Goal: Task Accomplishment & Management: Manage account settings

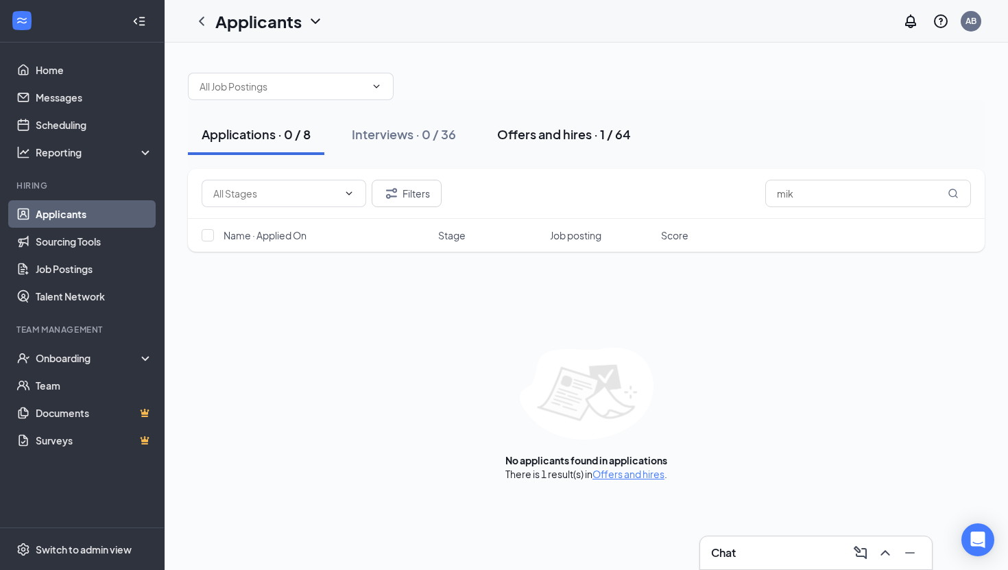
click at [561, 134] on div "Offers and hires · 1 / 64" at bounding box center [564, 134] width 134 height 17
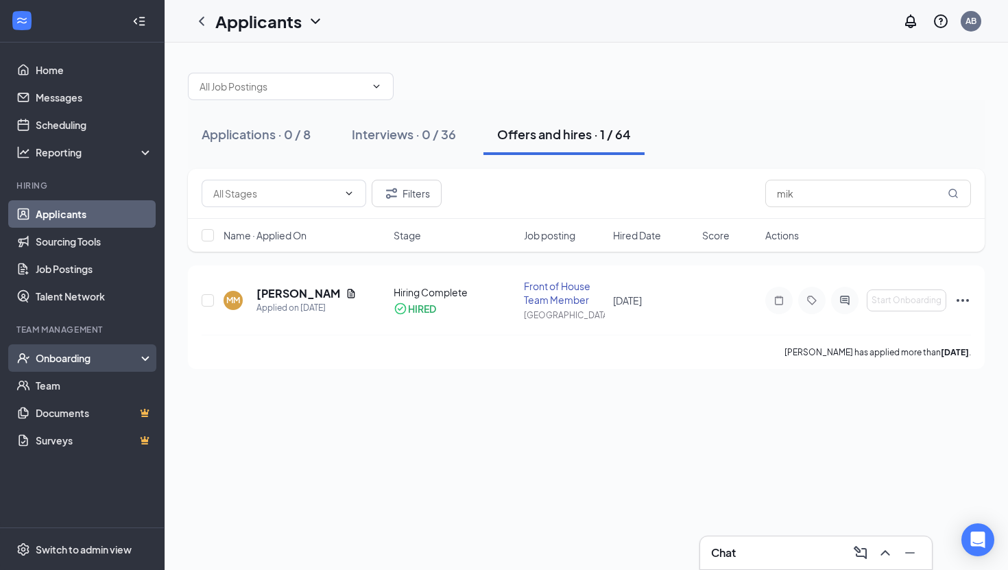
click at [78, 348] on div "Onboarding" at bounding box center [82, 357] width 165 height 27
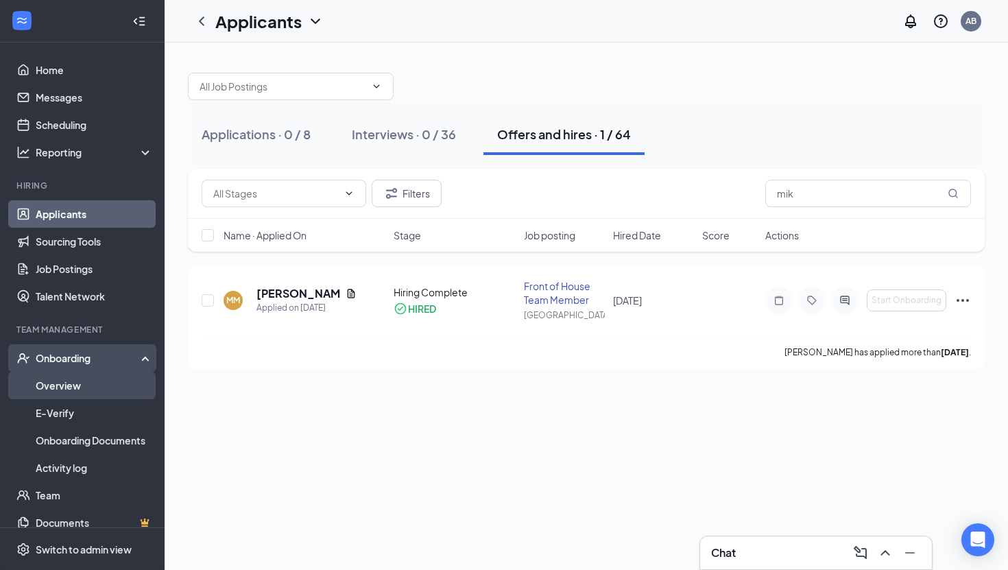
click at [79, 374] on link "Overview" at bounding box center [94, 385] width 117 height 27
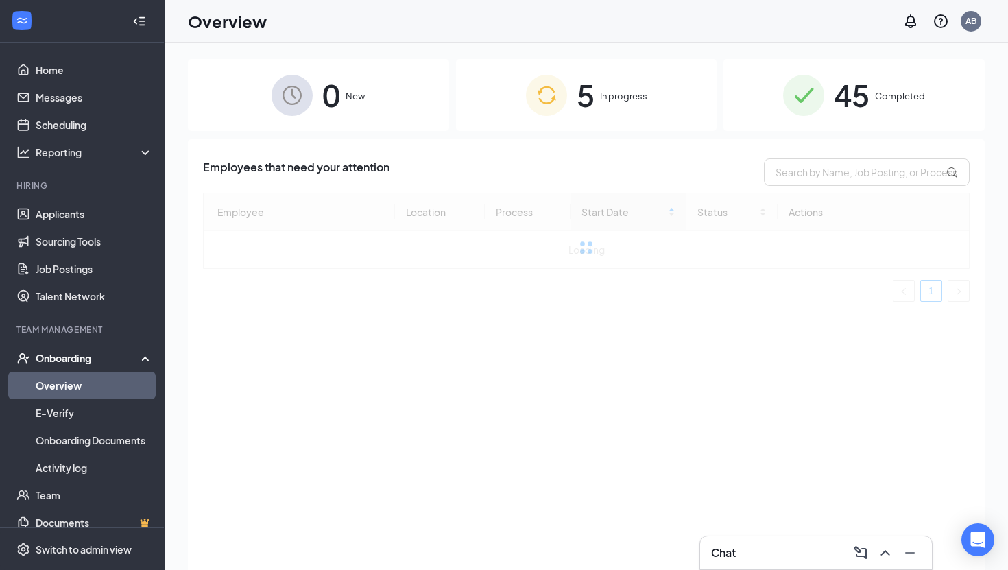
click at [358, 95] on span "New" at bounding box center [355, 96] width 19 height 14
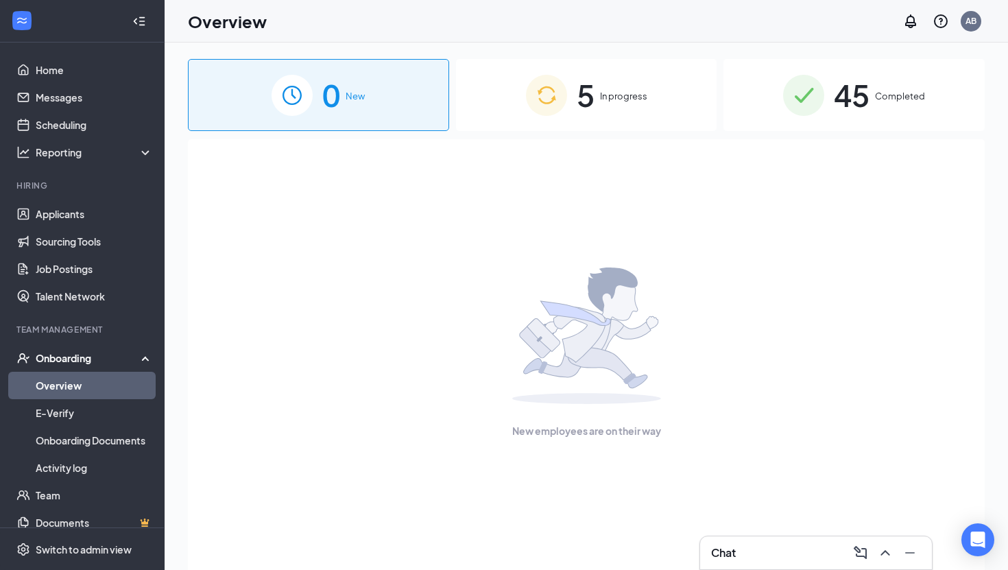
click at [579, 95] on span "5" at bounding box center [586, 94] width 18 height 47
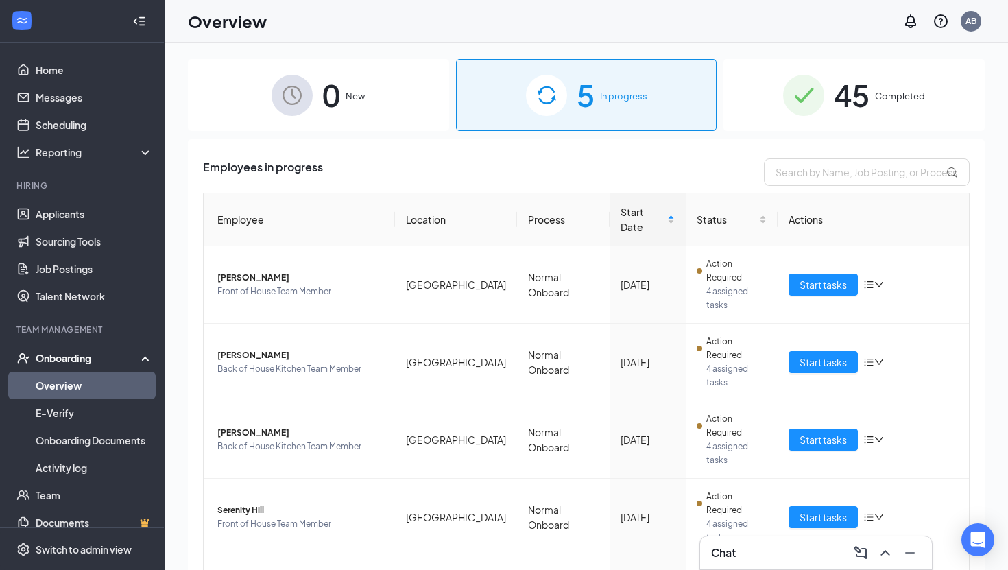
click at [785, 82] on img at bounding box center [803, 95] width 41 height 41
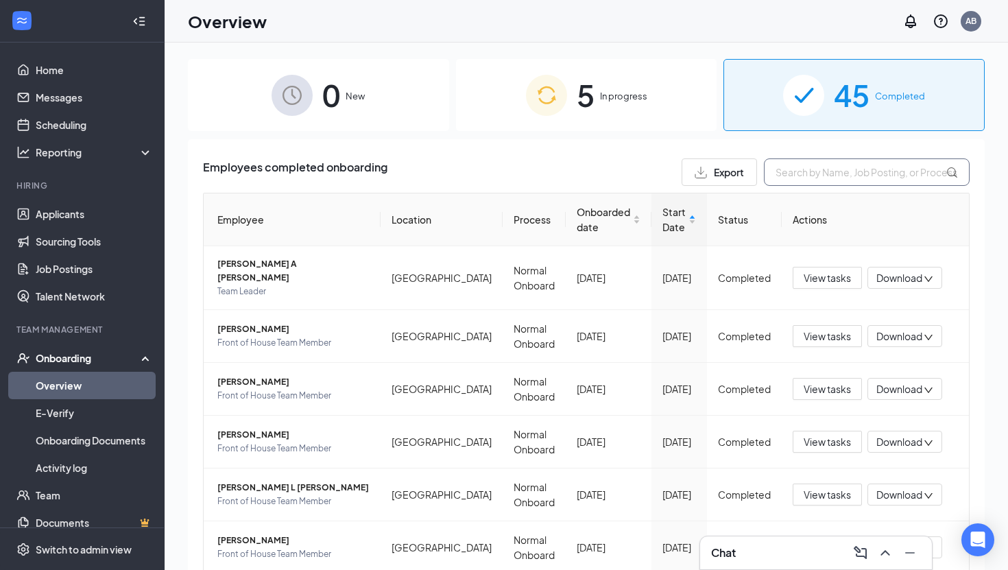
click at [811, 173] on input "text" at bounding box center [867, 171] width 206 height 27
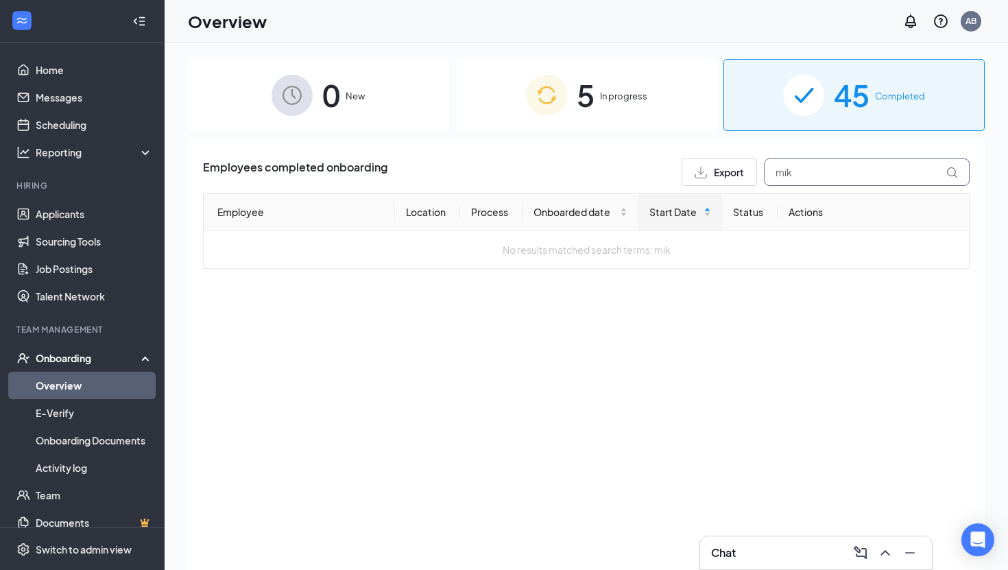
type input "mik"
click at [320, 112] on div "0 New" at bounding box center [318, 95] width 261 height 72
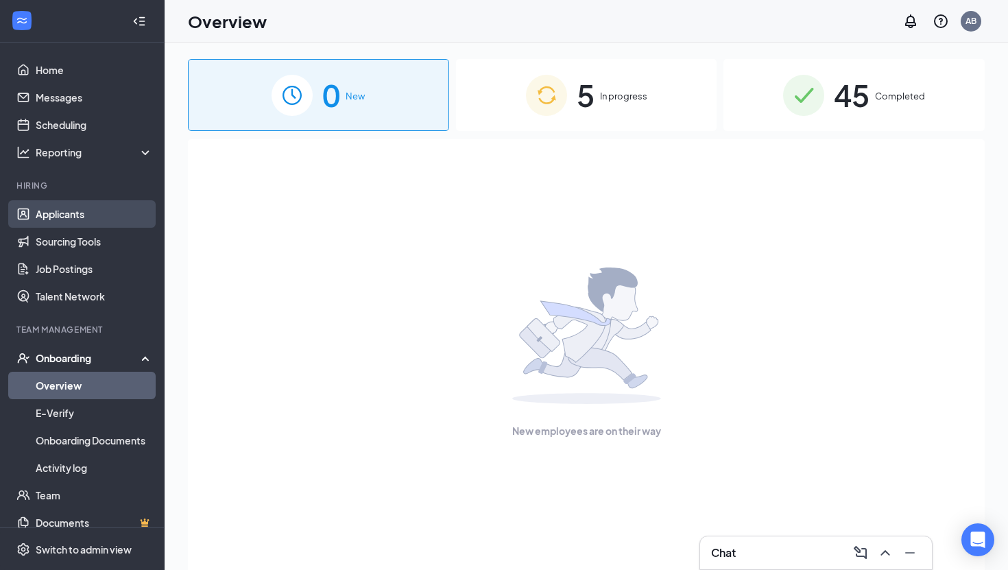
click at [52, 211] on link "Applicants" at bounding box center [94, 213] width 117 height 27
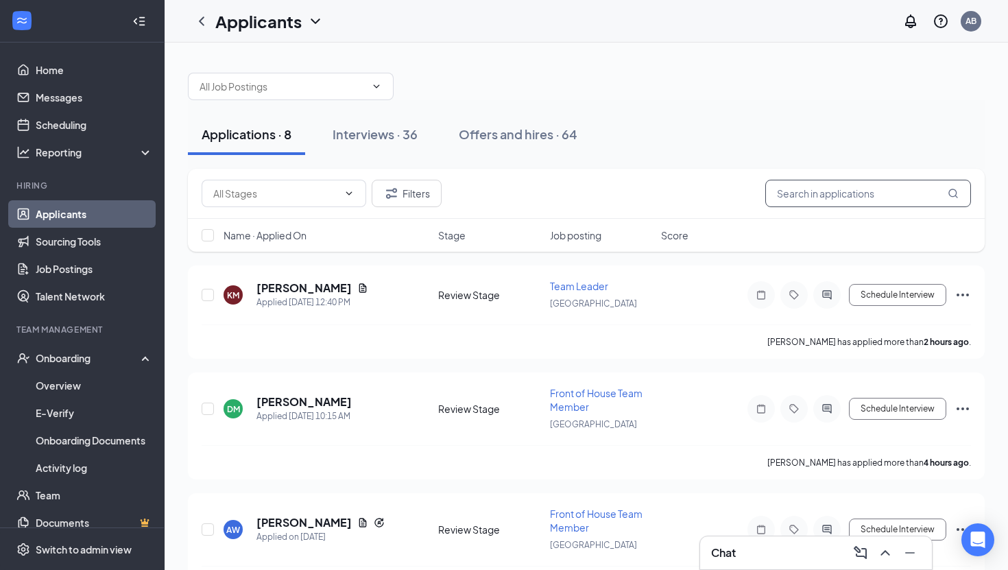
click at [825, 185] on input "text" at bounding box center [868, 193] width 206 height 27
type input "mik"
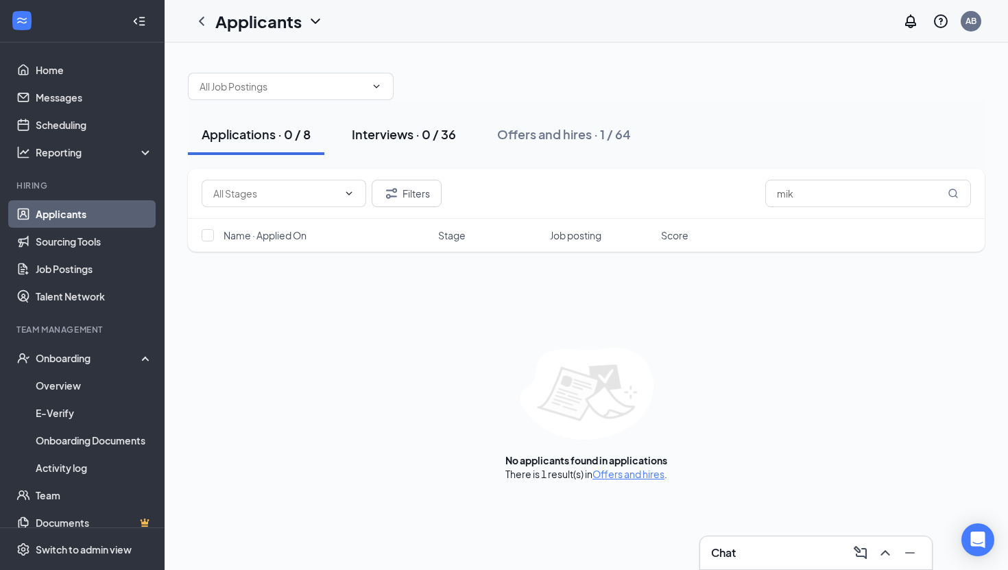
click at [422, 136] on div "Interviews · 0 / 36" at bounding box center [404, 134] width 104 height 17
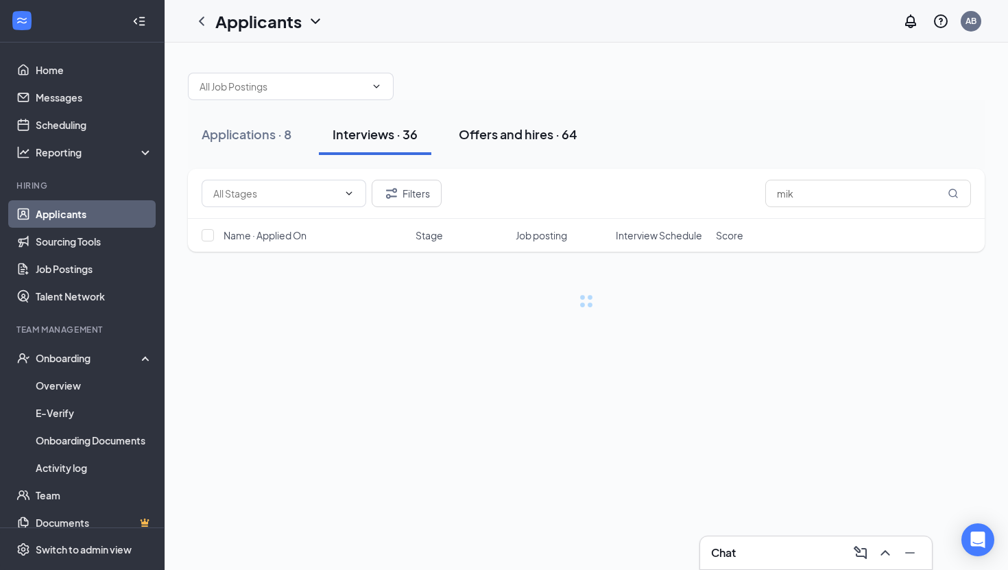
click at [505, 130] on div "Offers and hires · 64" at bounding box center [518, 134] width 119 height 17
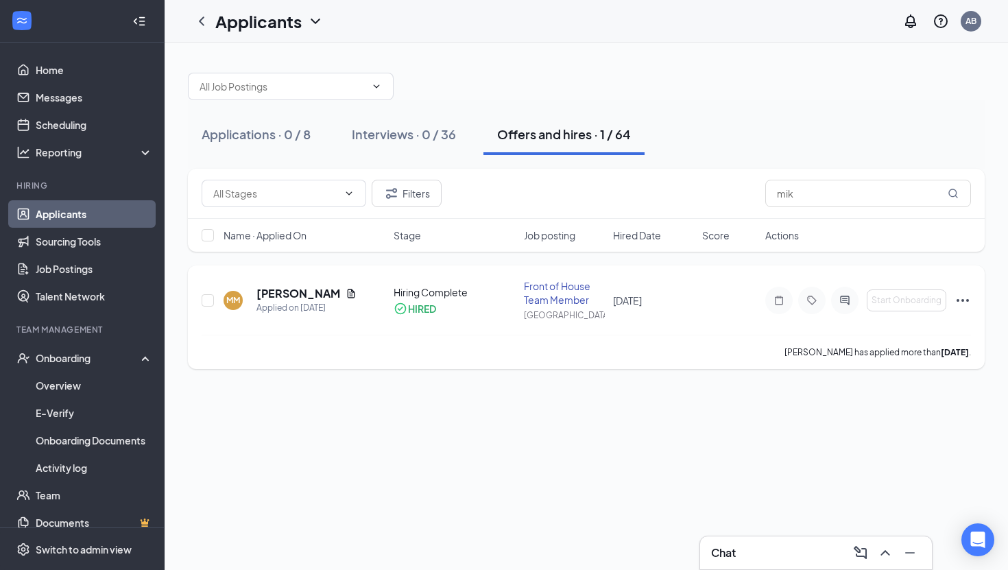
click at [958, 301] on icon "Ellipses" at bounding box center [963, 300] width 16 height 16
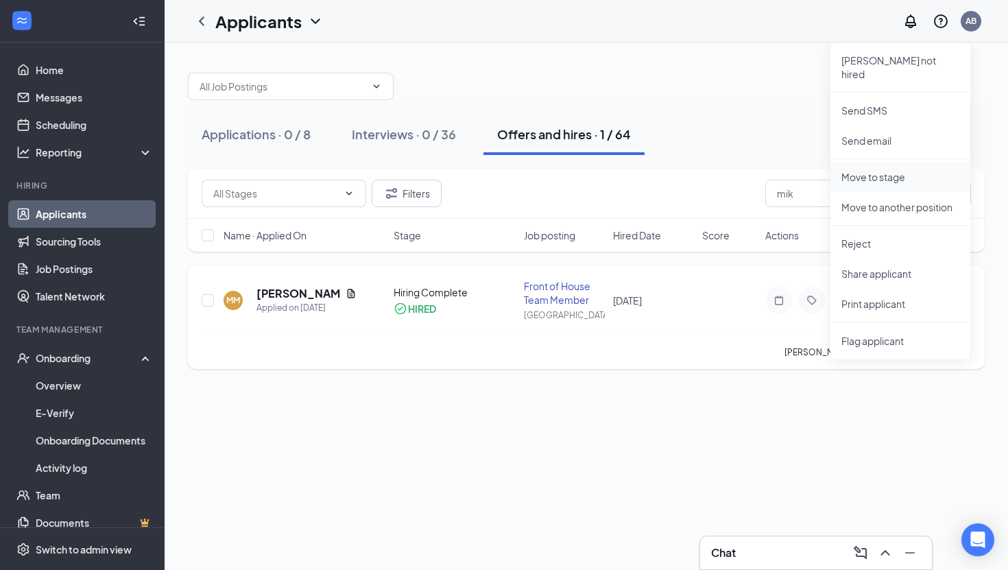
click at [891, 170] on p "Move to stage" at bounding box center [900, 177] width 118 height 14
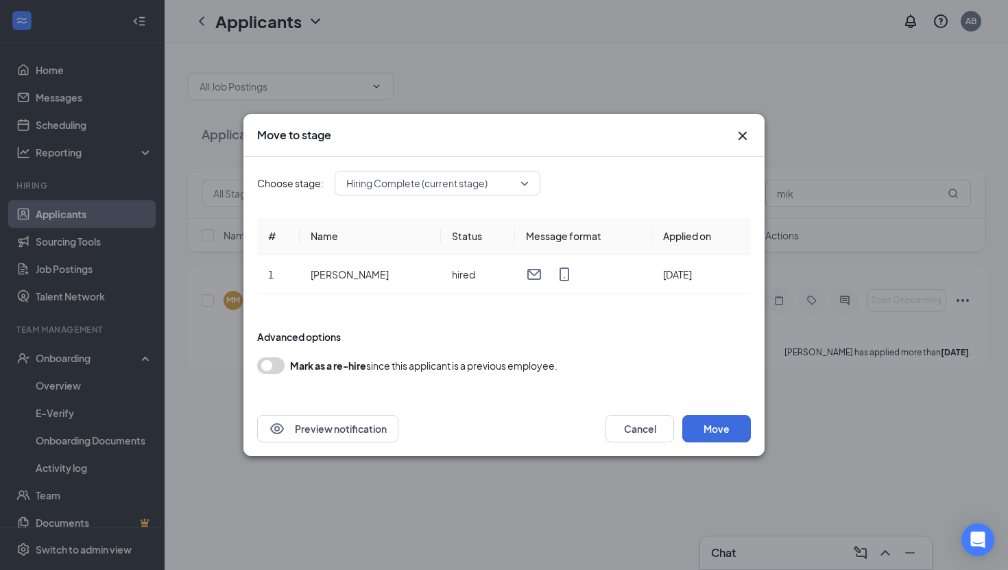
click at [466, 187] on span "Hiring Complete (current stage)" at bounding box center [416, 183] width 141 height 21
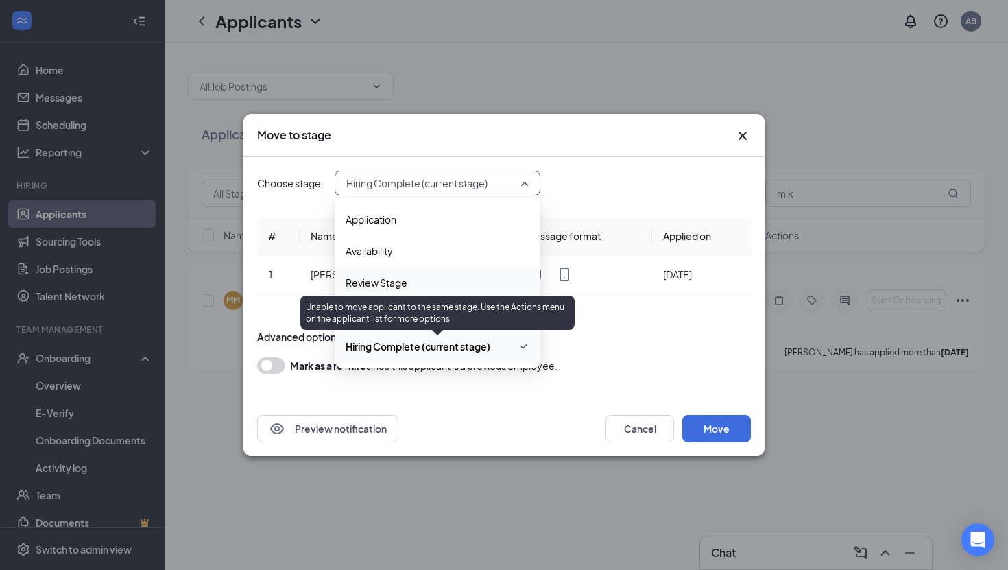
click at [404, 345] on span "Hiring Complete (current stage)" at bounding box center [418, 346] width 145 height 15
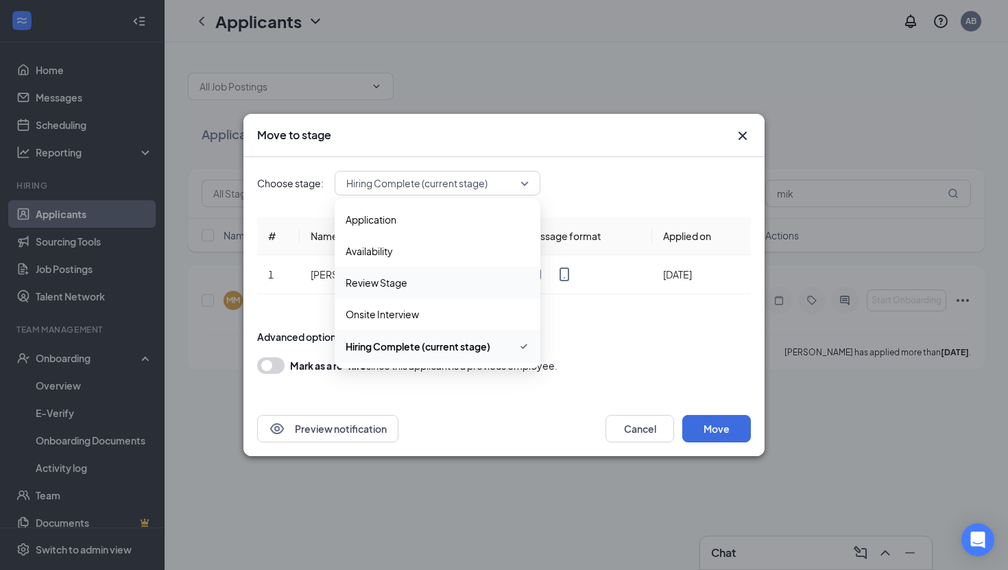
click at [582, 362] on div "Mark as a re-hire since this applicant is a previous employee." at bounding box center [504, 365] width 494 height 16
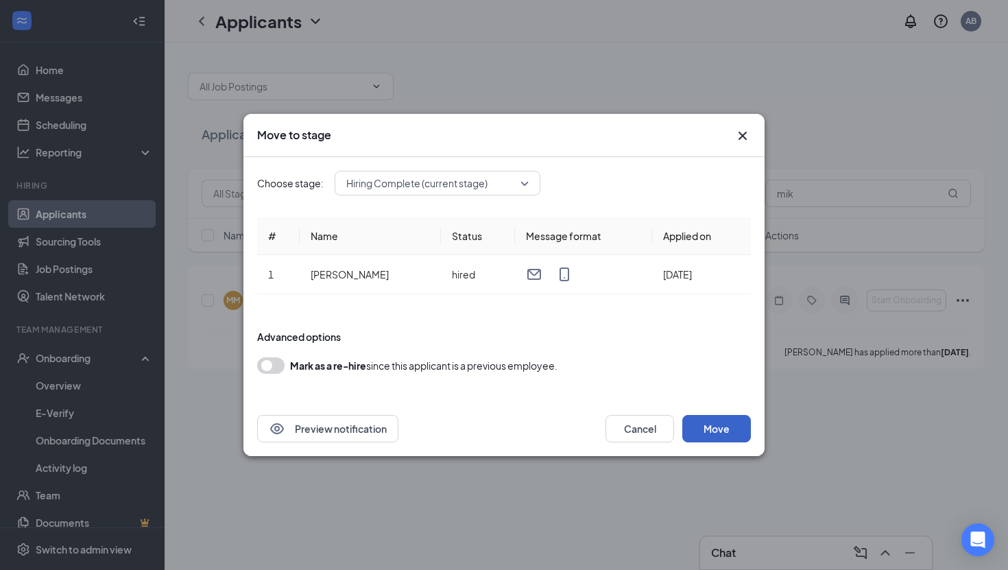
click at [719, 420] on button "Move" at bounding box center [716, 428] width 69 height 27
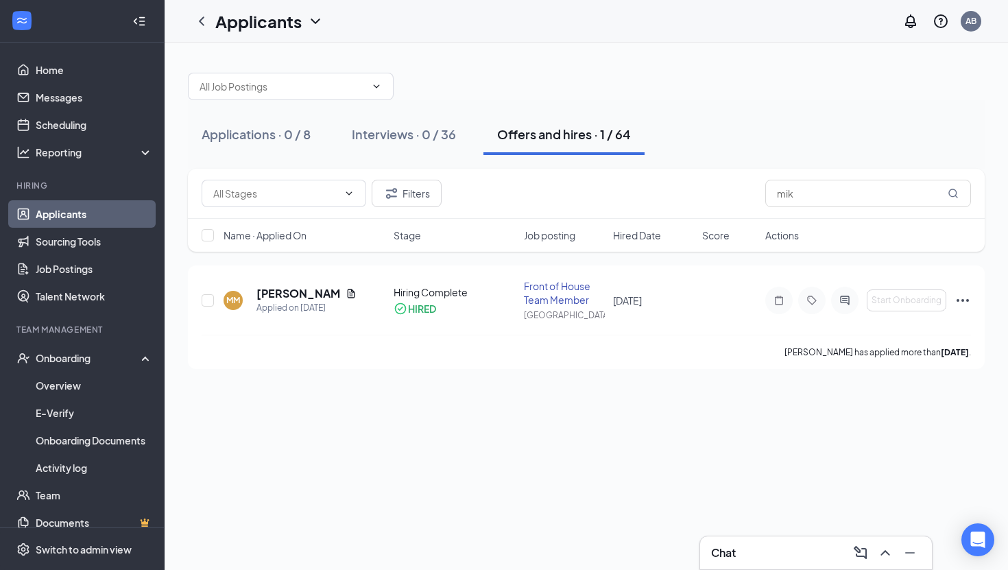
click at [102, 225] on link "Applicants" at bounding box center [94, 213] width 117 height 27
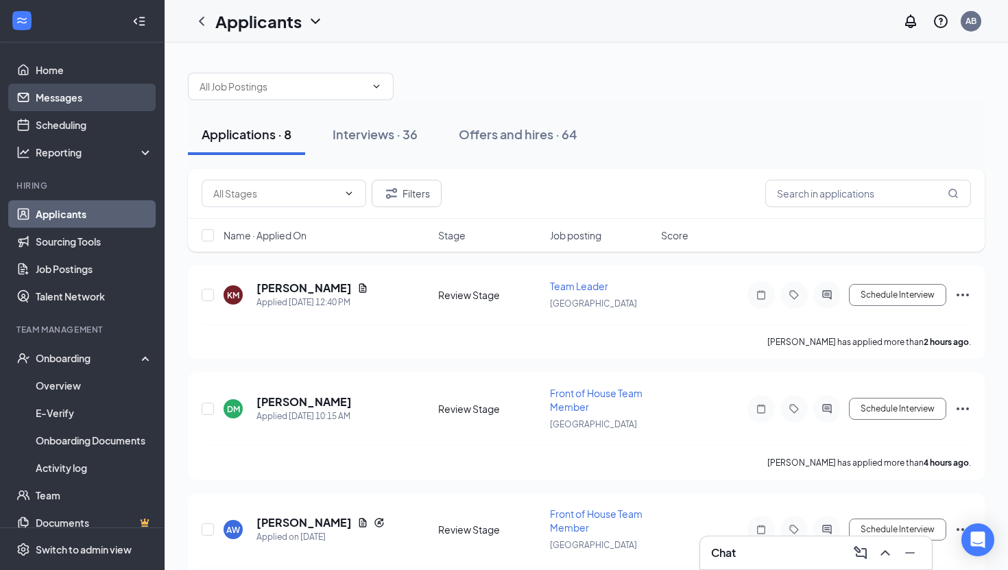
click at [67, 86] on link "Messages" at bounding box center [94, 97] width 117 height 27
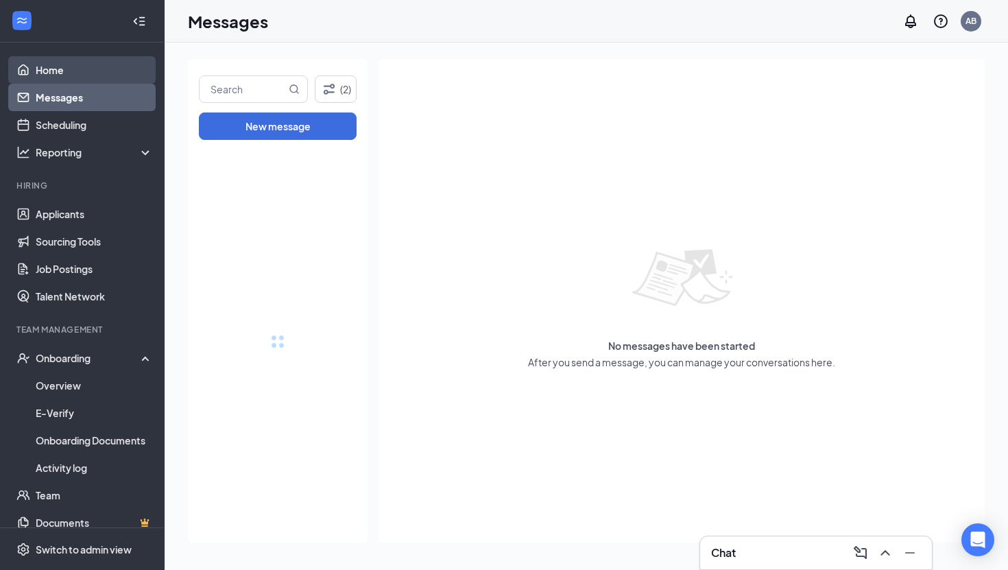
click at [64, 60] on link "Home" at bounding box center [94, 69] width 117 height 27
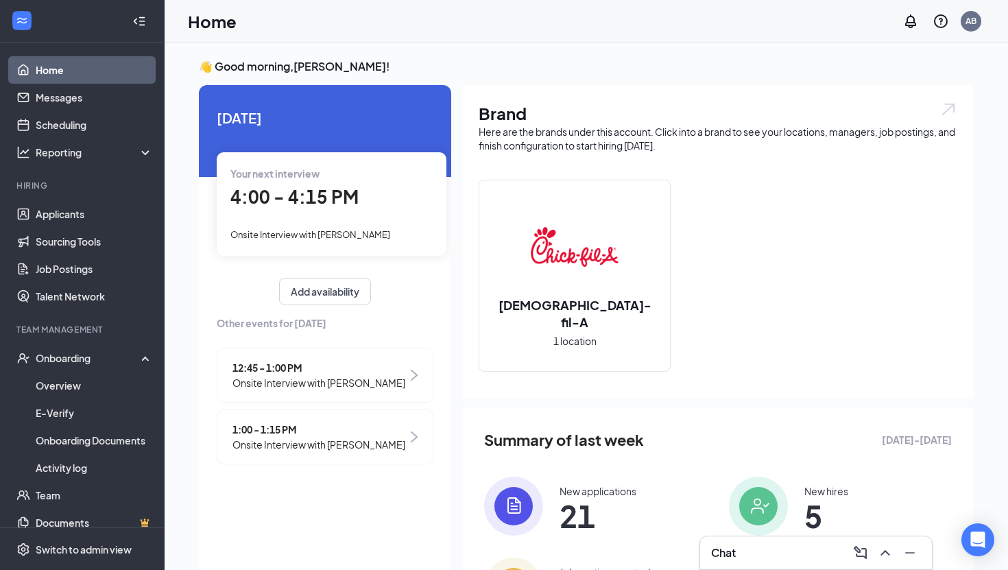
click at [70, 69] on link "Home" at bounding box center [94, 69] width 117 height 27
click at [64, 217] on link "Applicants" at bounding box center [94, 213] width 117 height 27
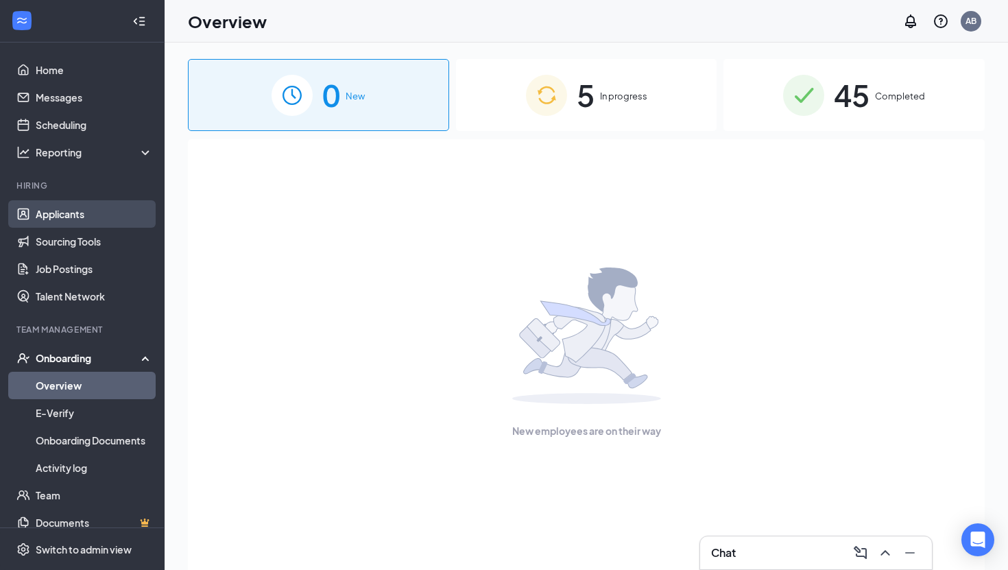
click at [93, 219] on link "Applicants" at bounding box center [94, 213] width 117 height 27
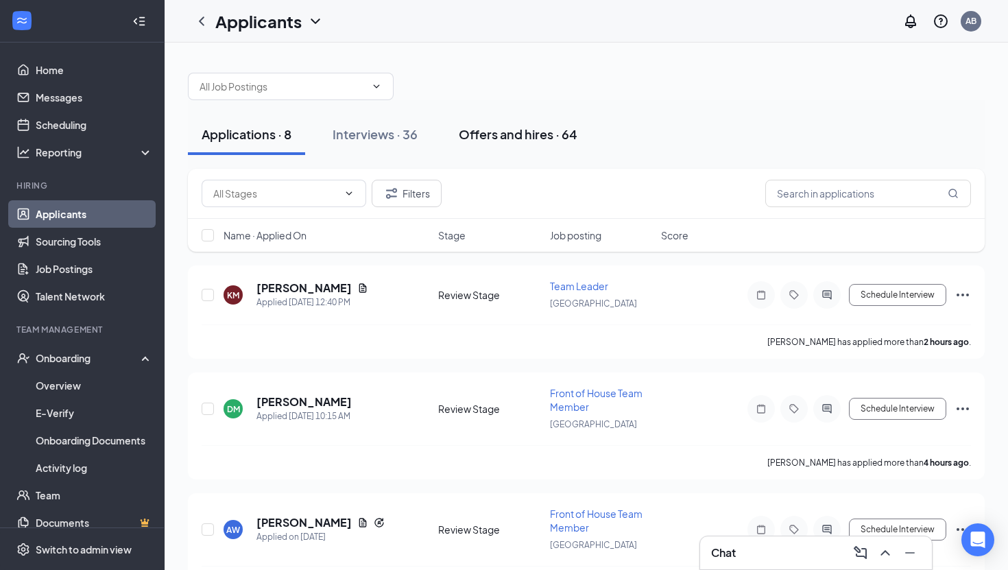
click at [543, 139] on div "Offers and hires · 64" at bounding box center [518, 134] width 119 height 17
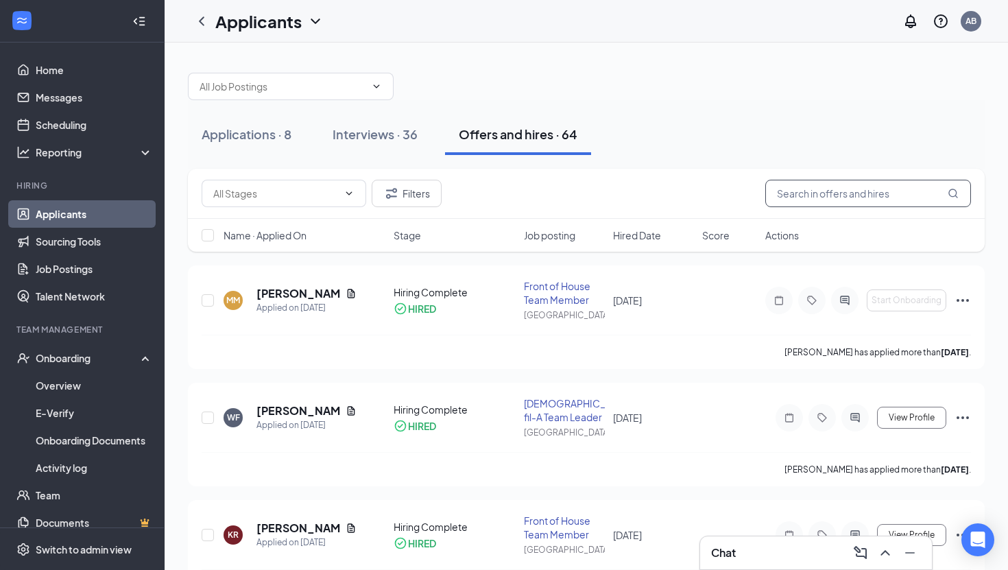
click at [879, 206] on input "text" at bounding box center [868, 193] width 206 height 27
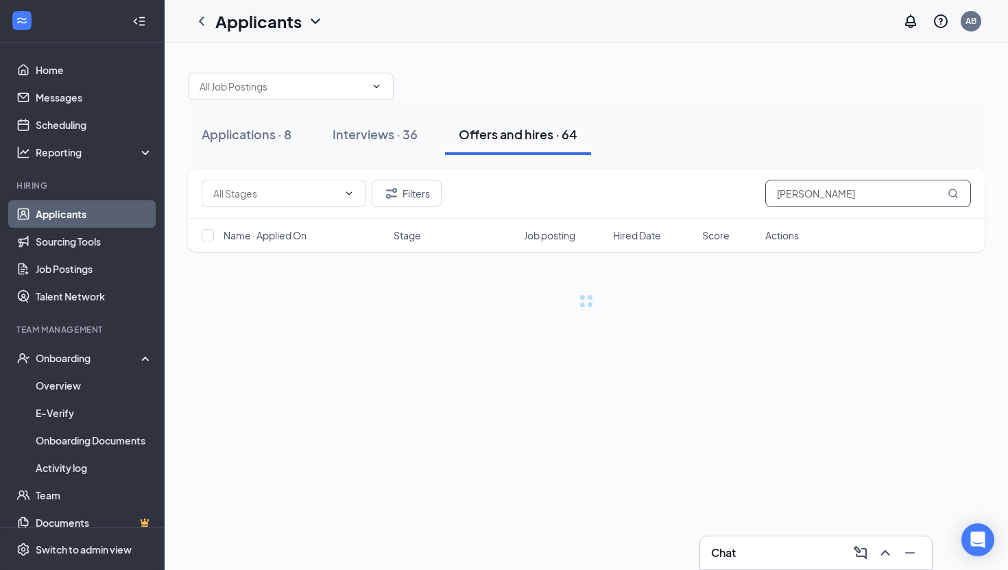
type input "morse"
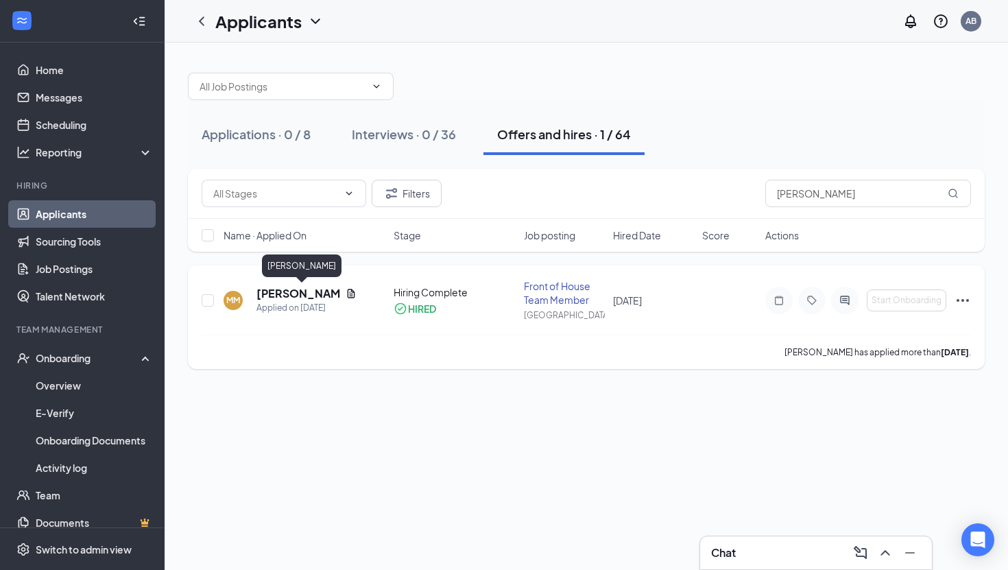
click at [276, 297] on h5 "[PERSON_NAME]" at bounding box center [298, 293] width 84 height 15
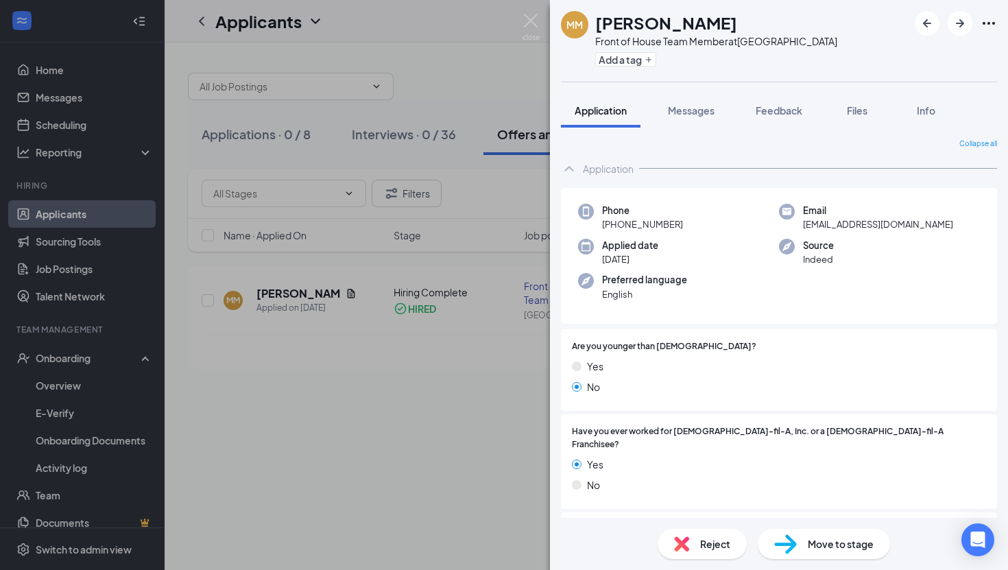
click at [789, 541] on img at bounding box center [785, 544] width 23 height 20
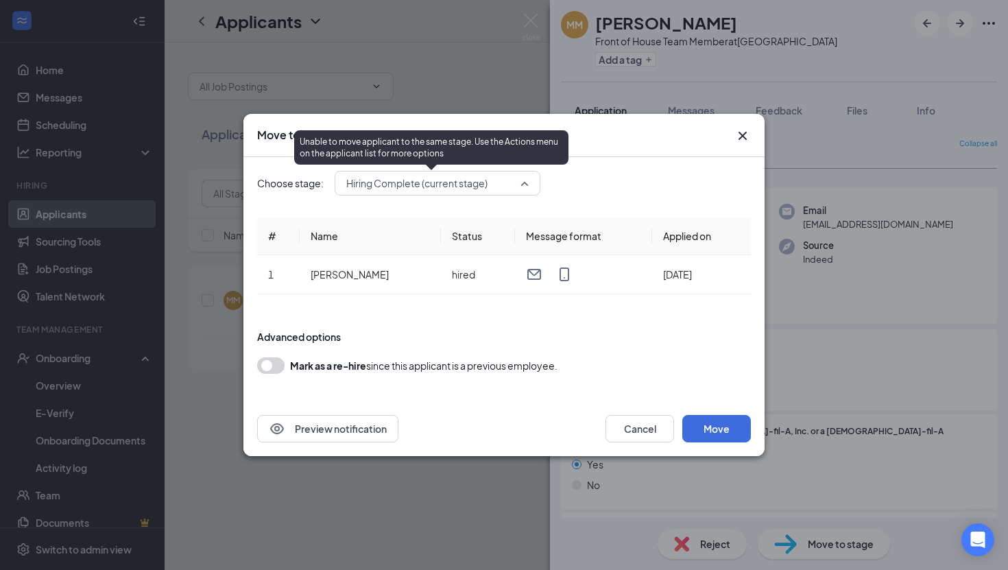
click at [398, 186] on span "Hiring Complete (current stage)" at bounding box center [416, 183] width 141 height 21
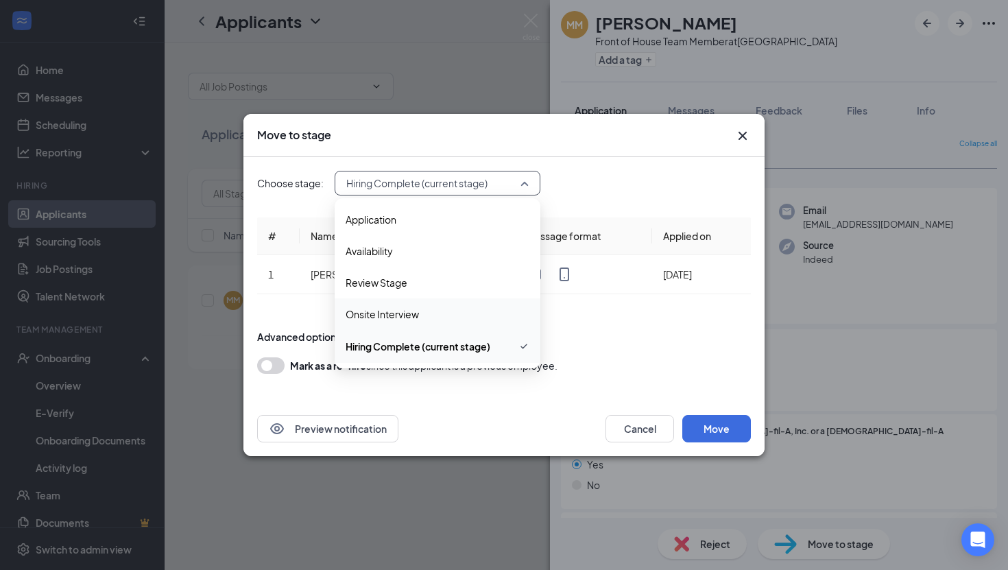
click at [411, 307] on span "Onsite Interview" at bounding box center [382, 314] width 73 height 15
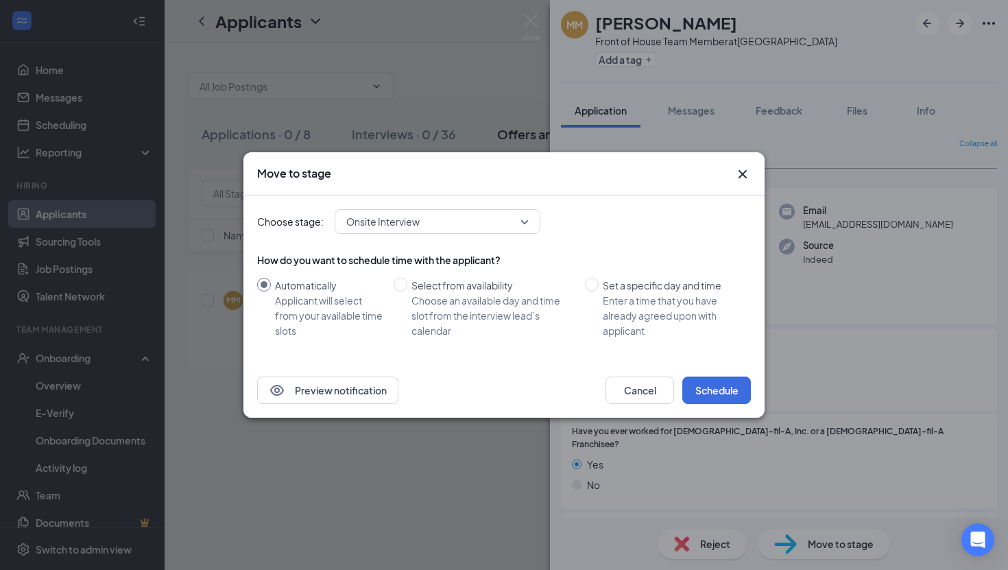
click at [414, 243] on div "Choose stage: Onsite Interview 3531366 3531368 3531369 Application Availability…" at bounding box center [504, 278] width 494 height 167
click at [414, 231] on span "Onsite Interview" at bounding box center [382, 221] width 73 height 21
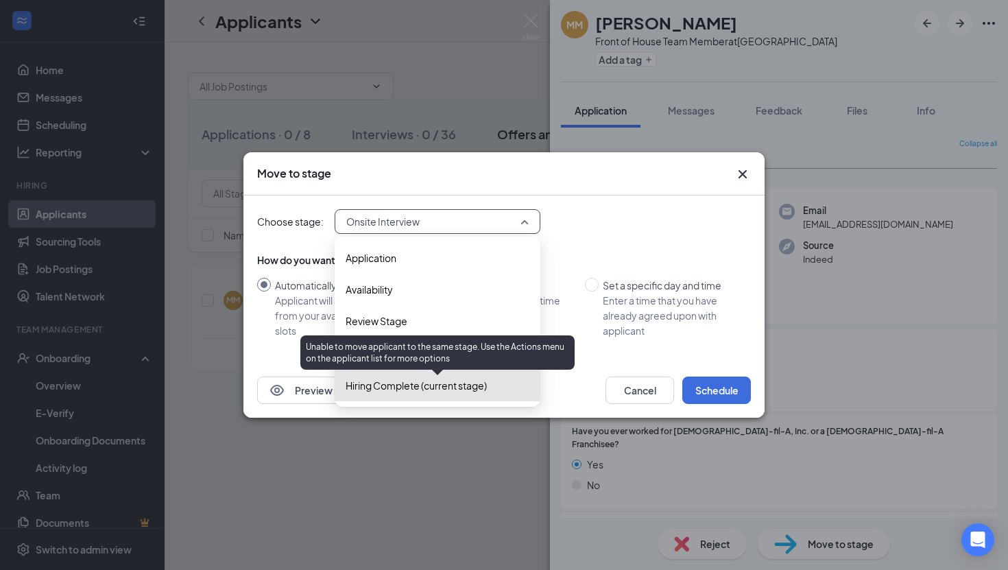
click at [409, 385] on span "Hiring Complete (current stage)" at bounding box center [416, 385] width 141 height 15
click at [407, 311] on div "Review Stage" at bounding box center [438, 321] width 206 height 32
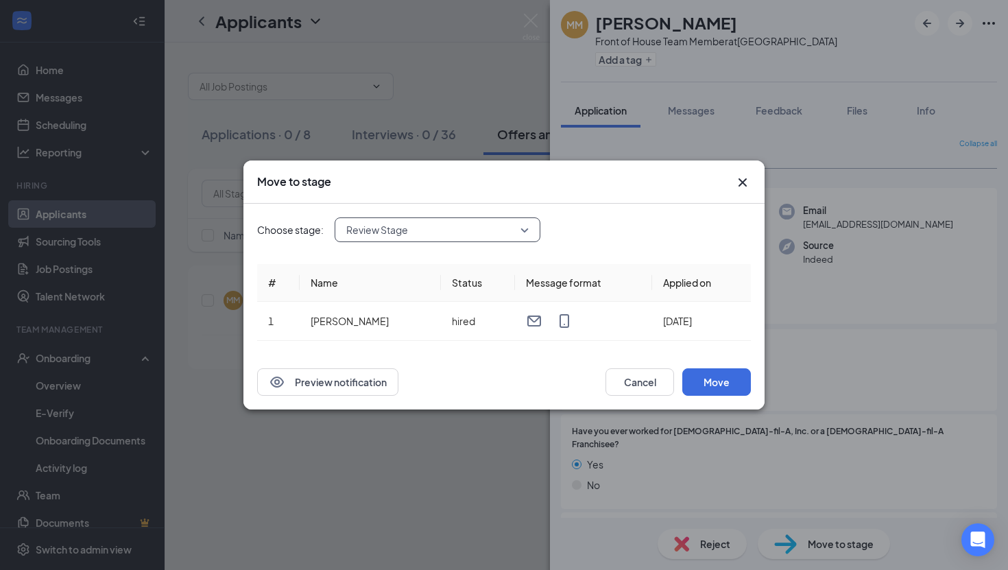
click at [398, 215] on div "Choose stage: 3531366 Review Stage 3531365 3531366 3531368 Application Availabi…" at bounding box center [504, 279] width 494 height 151
click at [392, 226] on span "Review Stage" at bounding box center [377, 229] width 62 height 21
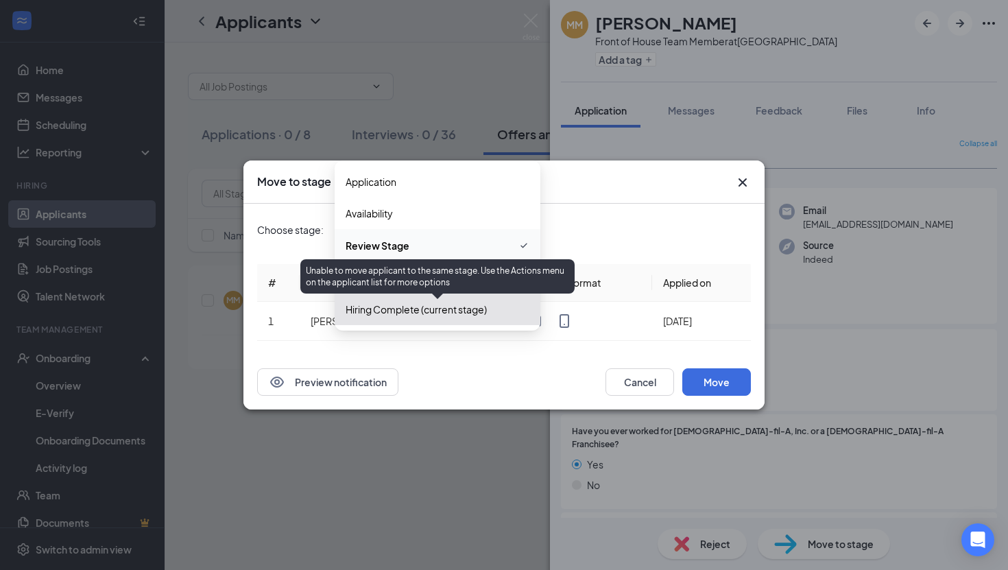
click at [412, 318] on div "Hiring Complete (current stage)" at bounding box center [438, 310] width 206 height 32
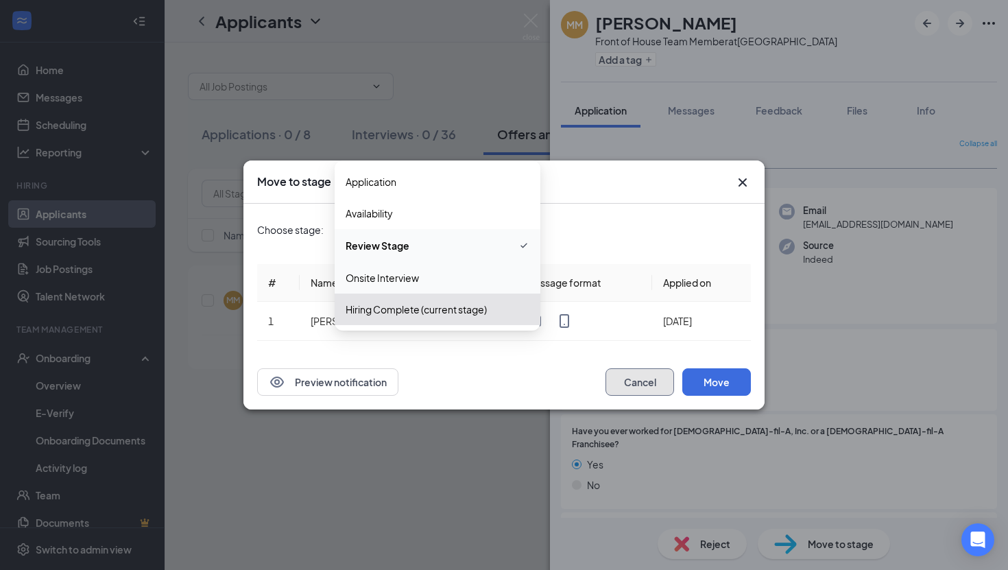
click at [632, 377] on button "Cancel" at bounding box center [640, 381] width 69 height 27
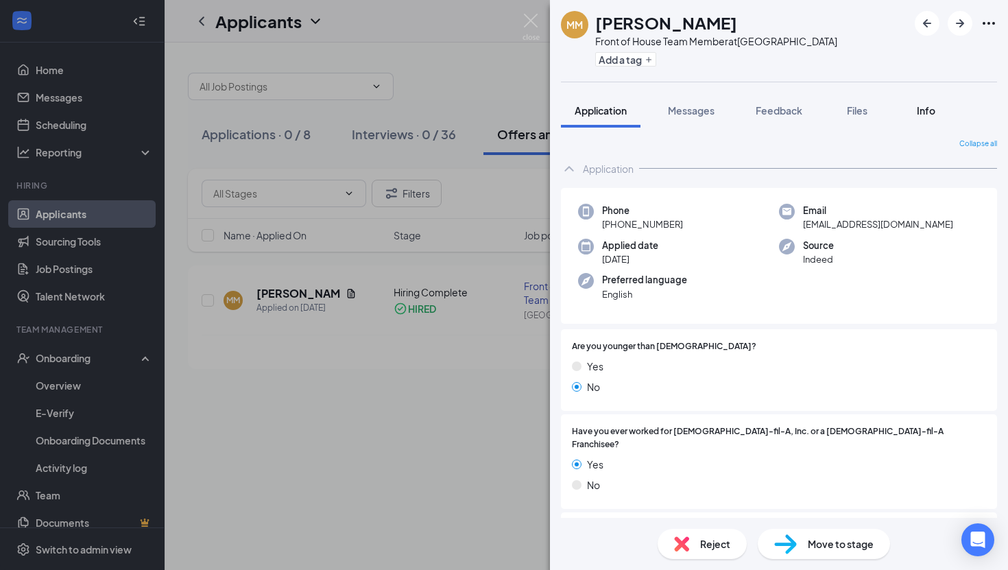
click at [933, 111] on span "Info" at bounding box center [926, 110] width 19 height 12
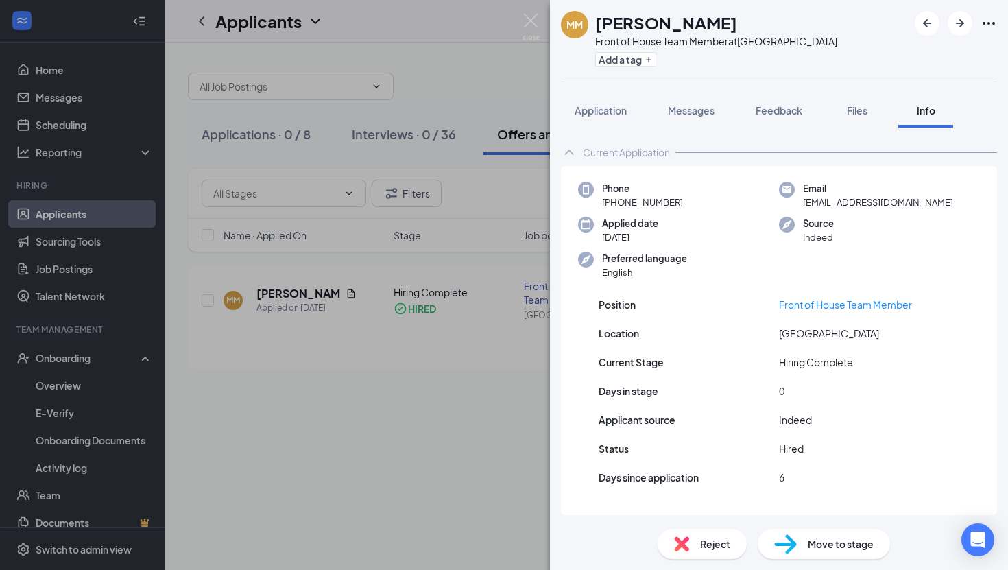
click at [992, 32] on div at bounding box center [956, 23] width 82 height 25
click at [990, 24] on icon "Ellipses" at bounding box center [989, 23] width 16 height 16
click at [957, 49] on link "View full application" at bounding box center [915, 55] width 148 height 14
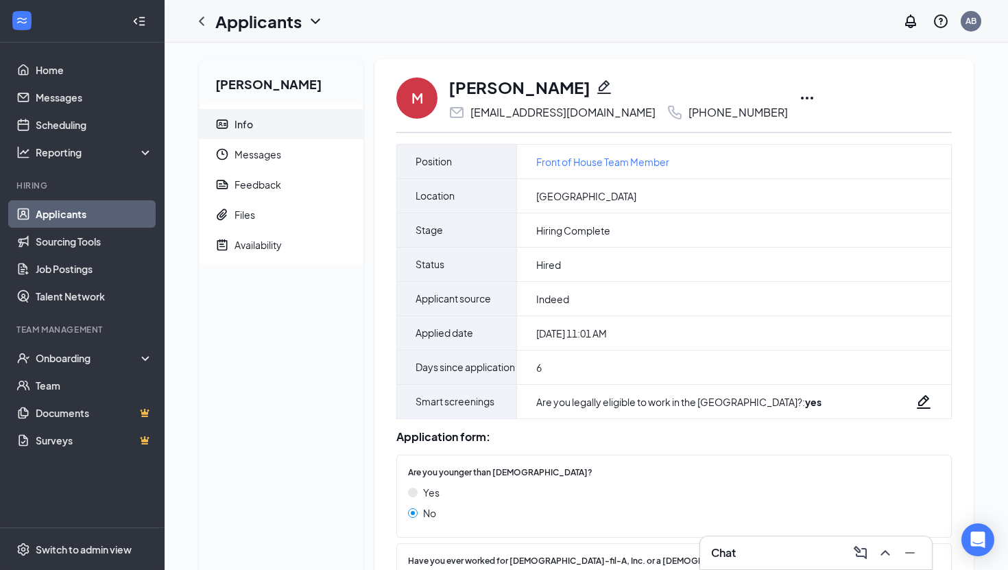
click at [799, 92] on icon "Ellipses" at bounding box center [807, 98] width 16 height 16
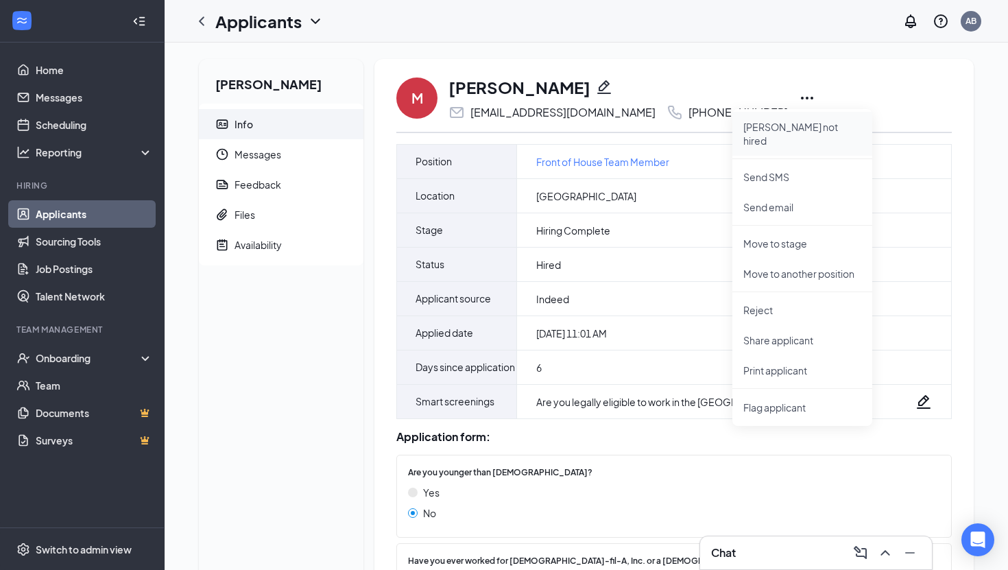
click at [761, 136] on li "[PERSON_NAME] not hired" at bounding box center [802, 134] width 140 height 44
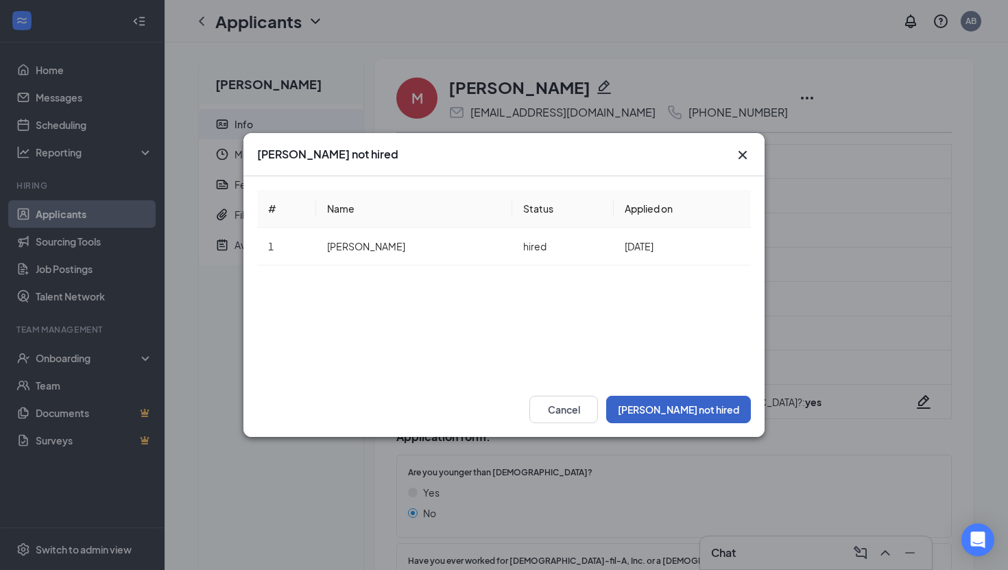
click at [695, 403] on button "[PERSON_NAME] not hired" at bounding box center [678, 409] width 145 height 27
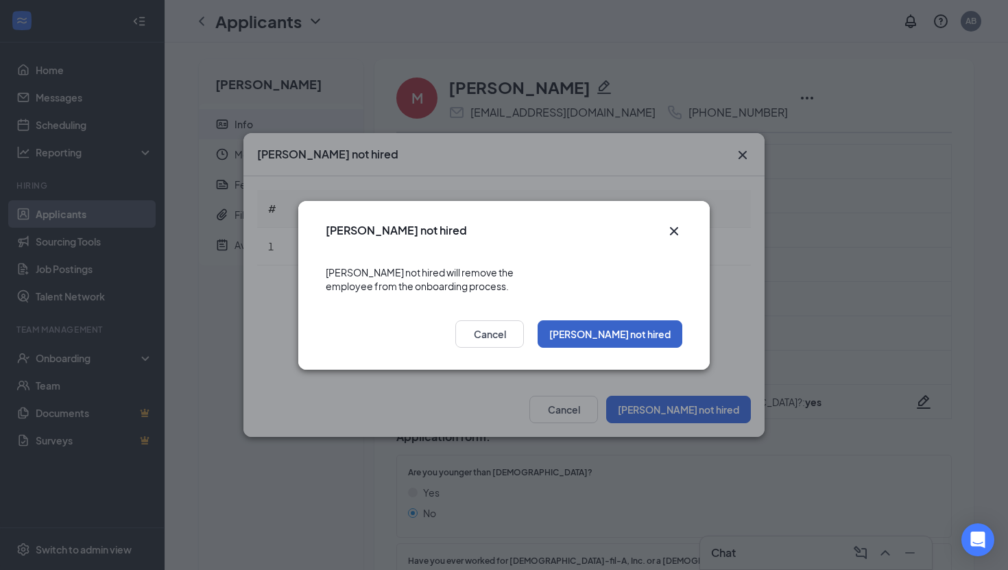
click at [619, 320] on button "[PERSON_NAME] not hired" at bounding box center [610, 333] width 145 height 27
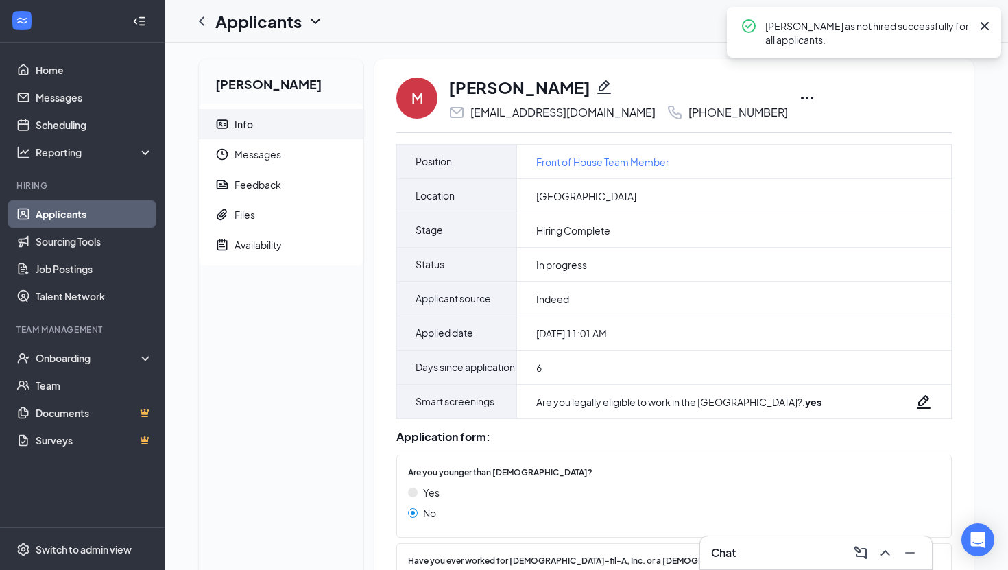
click at [739, 88] on div "M [PERSON_NAME] [EMAIL_ADDRESS][DOMAIN_NAME] [PHONE_NUMBER] [PERSON_NAME] as hi…" at bounding box center [673, 97] width 555 height 45
click at [799, 100] on icon "Ellipses" at bounding box center [807, 98] width 16 height 16
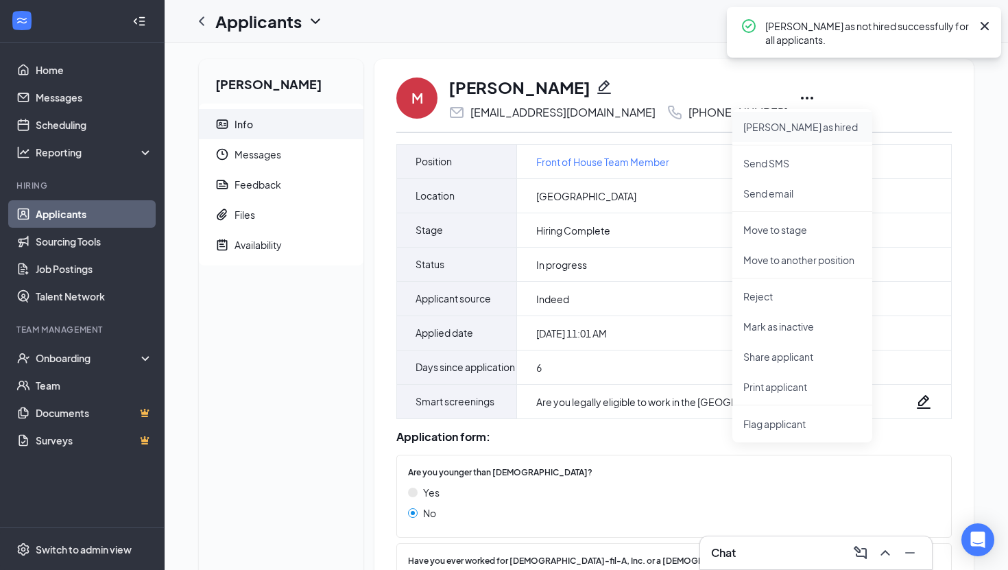
click at [758, 128] on p "[PERSON_NAME] as hired" at bounding box center [802, 127] width 118 height 14
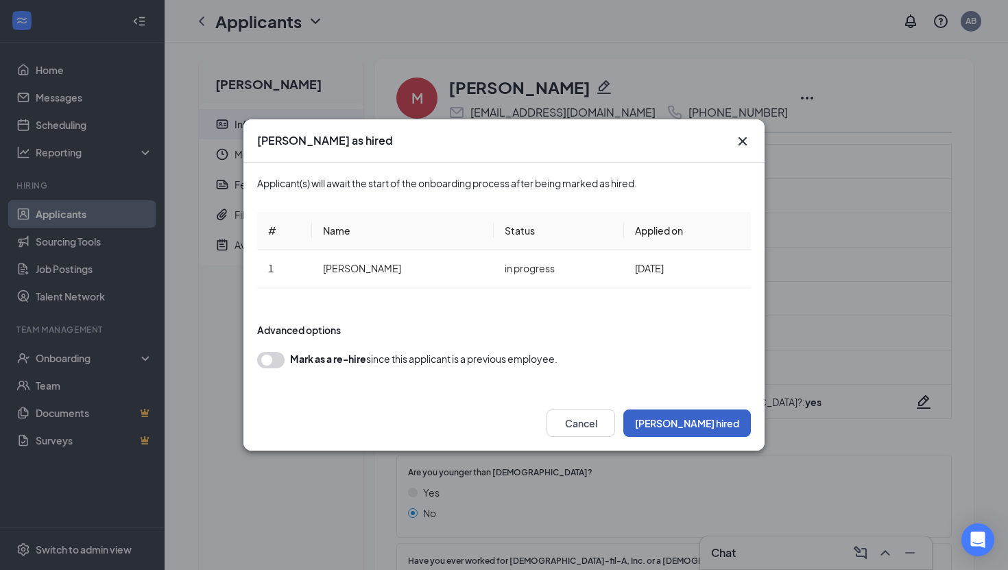
click at [688, 417] on button "[PERSON_NAME] hired" at bounding box center [687, 422] width 128 height 27
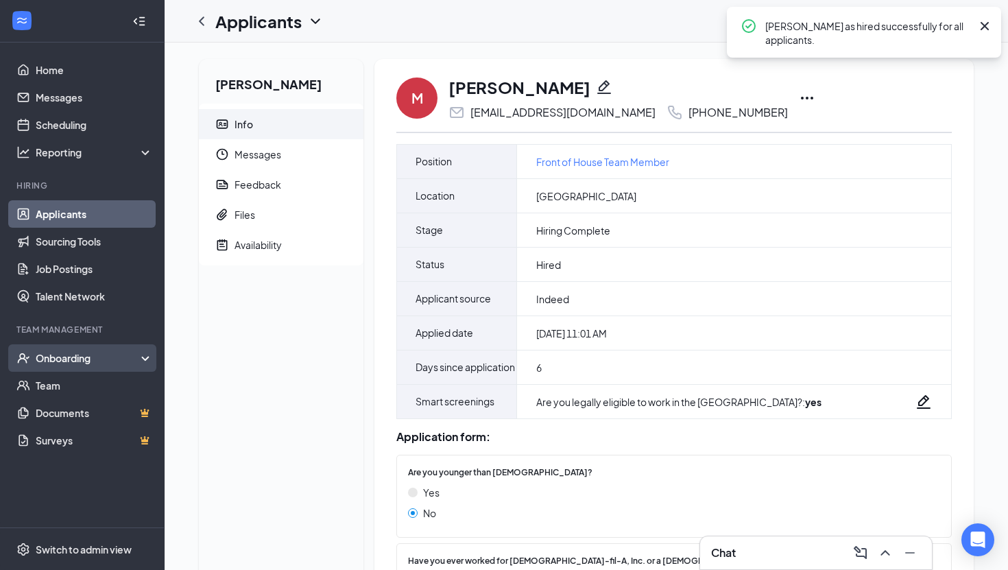
click at [108, 356] on div "Onboarding" at bounding box center [89, 358] width 106 height 14
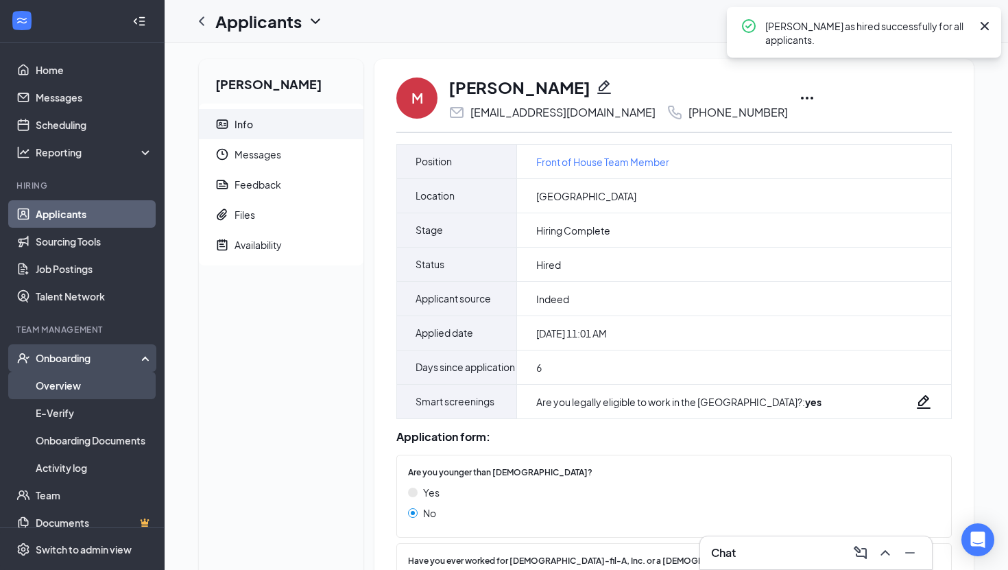
click at [110, 376] on link "Overview" at bounding box center [94, 385] width 117 height 27
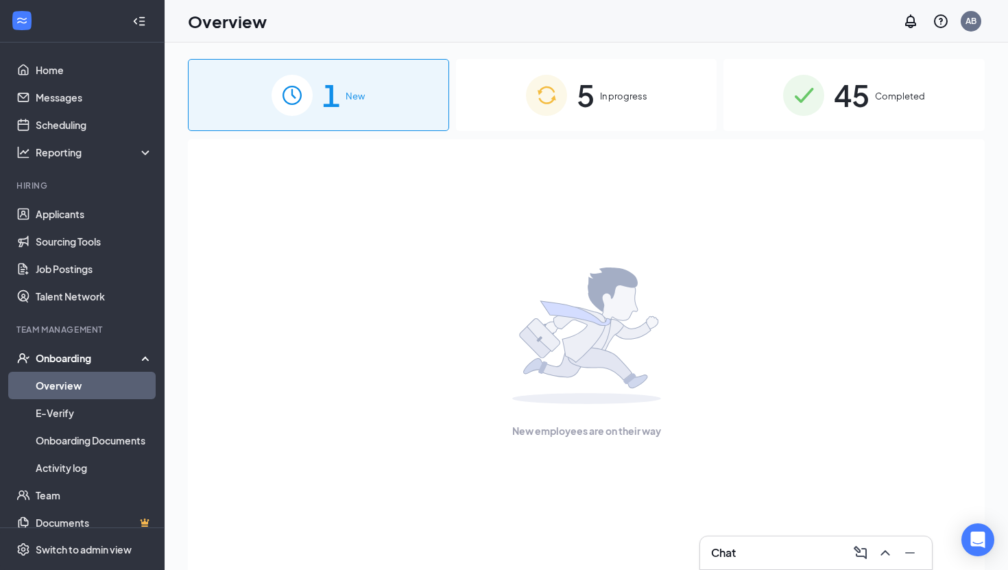
click at [383, 115] on div "1 New" at bounding box center [318, 95] width 261 height 72
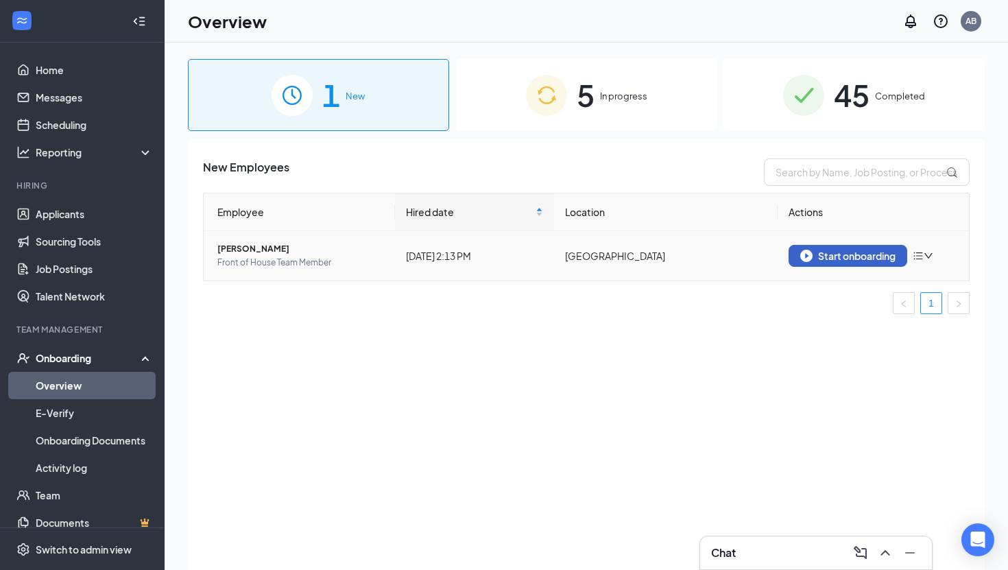
click at [865, 251] on div "Start onboarding" at bounding box center [847, 256] width 95 height 12
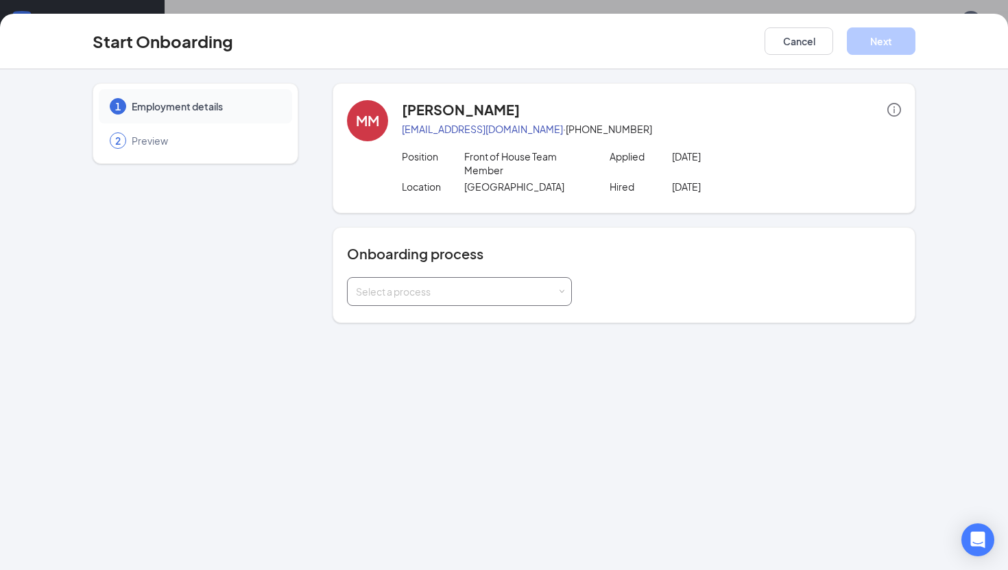
click at [479, 296] on div "Select a process" at bounding box center [456, 292] width 201 height 14
click at [475, 337] on div "1 Employment details 2 Preview MM [PERSON_NAME] [EMAIL_ADDRESS][DOMAIN_NAME] · …" at bounding box center [504, 319] width 1008 height 501
click at [475, 322] on div "Onboarding process Select a process" at bounding box center [624, 275] width 583 height 96
click at [479, 288] on div "Select a process" at bounding box center [456, 292] width 201 height 14
click at [479, 320] on li "Normal Onboard" at bounding box center [459, 321] width 225 height 25
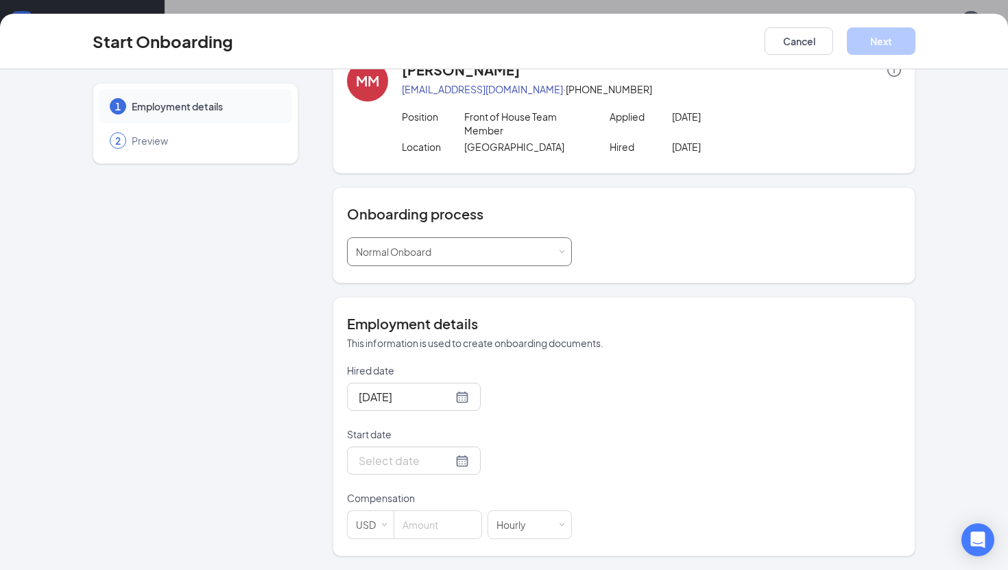
scroll to position [62, 0]
click at [449, 462] on div at bounding box center [414, 460] width 110 height 17
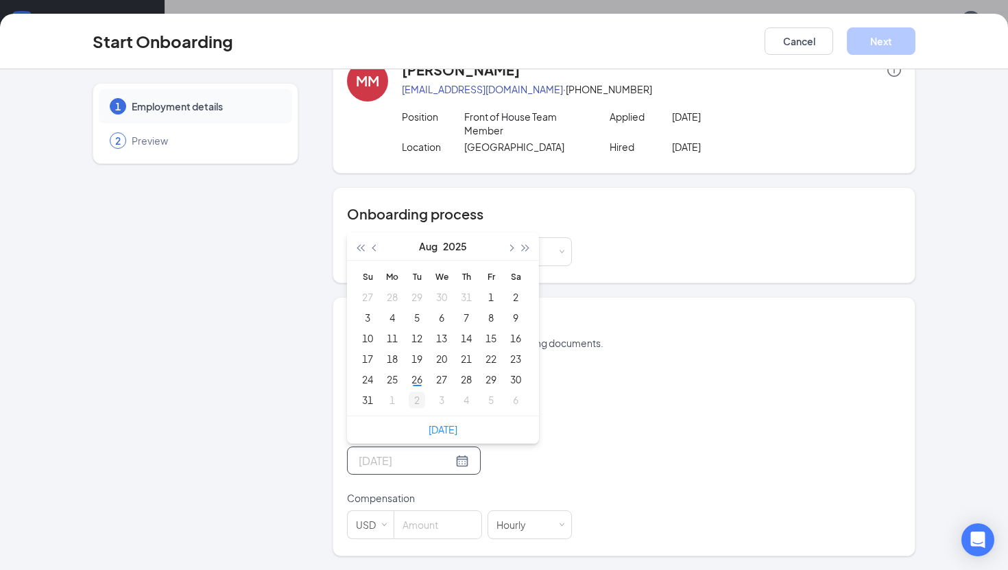
type input "[DATE]"
click at [420, 398] on div "2" at bounding box center [417, 400] width 16 height 16
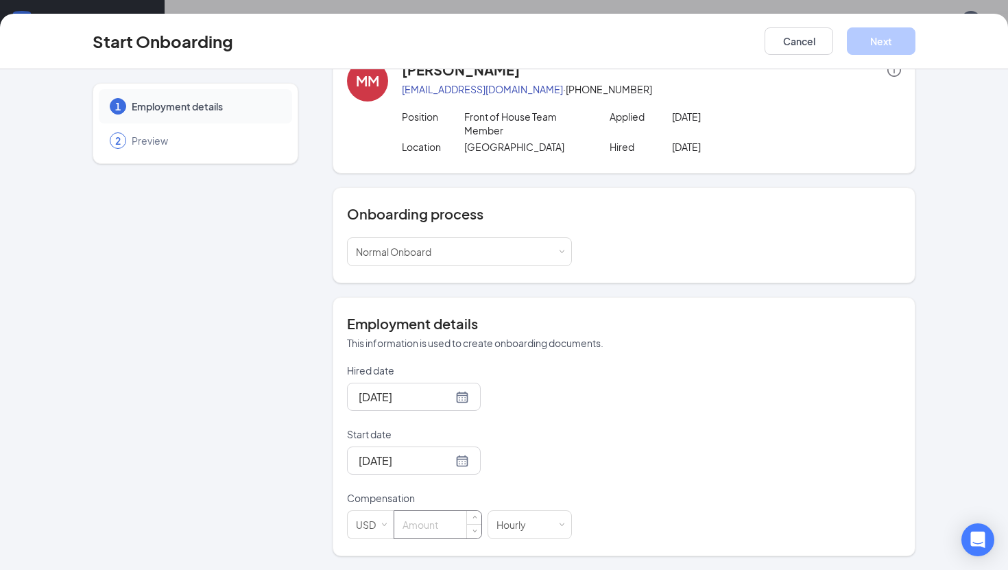
click at [459, 530] on input at bounding box center [437, 524] width 87 height 27
type input "15"
click at [880, 34] on button "Next" at bounding box center [881, 40] width 69 height 27
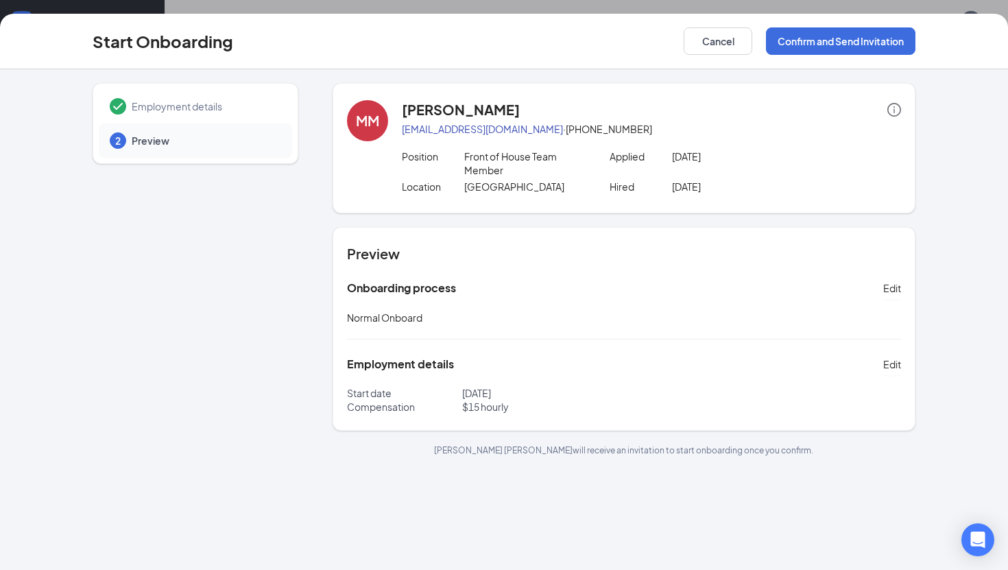
scroll to position [0, 0]
click at [793, 34] on button "Confirm and Send Invitation" at bounding box center [841, 40] width 150 height 27
